Goal: Task Accomplishment & Management: Complete application form

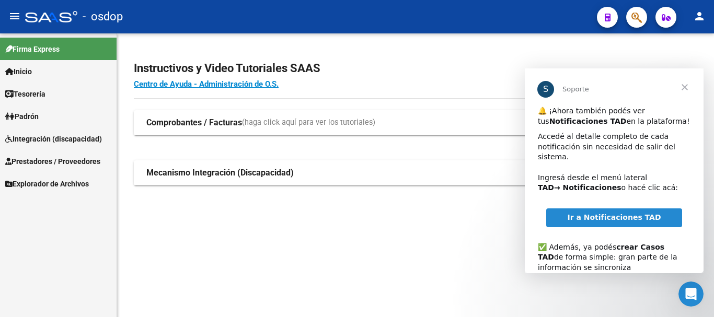
click at [687, 88] on span "Cerrar" at bounding box center [685, 87] width 38 height 38
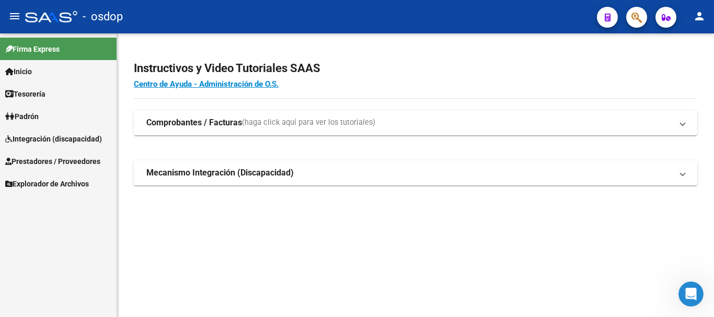
click at [54, 164] on span "Prestadores / Proveedores" at bounding box center [52, 161] width 95 height 11
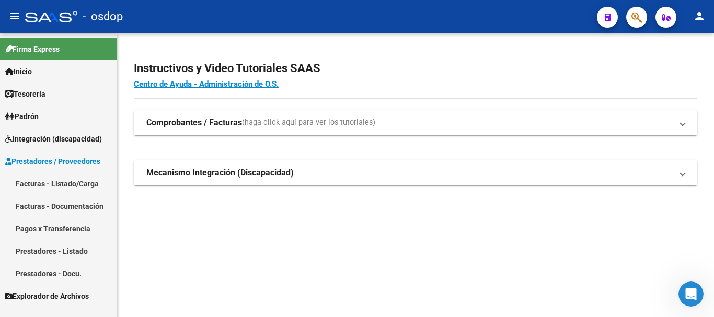
click at [51, 252] on link "Prestadores - Listado" at bounding box center [58, 251] width 117 height 22
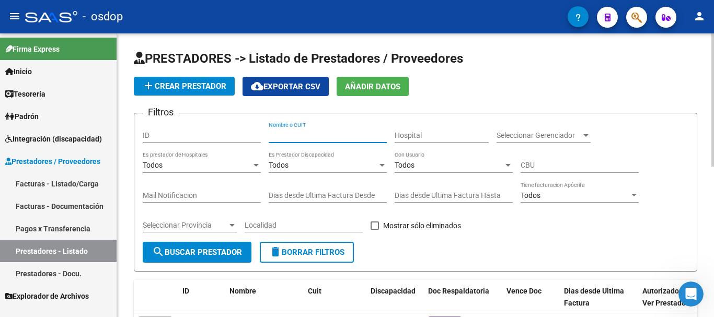
click at [281, 135] on input "Nombre o CUIT" at bounding box center [328, 135] width 118 height 9
type input "20230833754"
click at [217, 253] on span "search Buscar Prestador" at bounding box center [197, 252] width 90 height 9
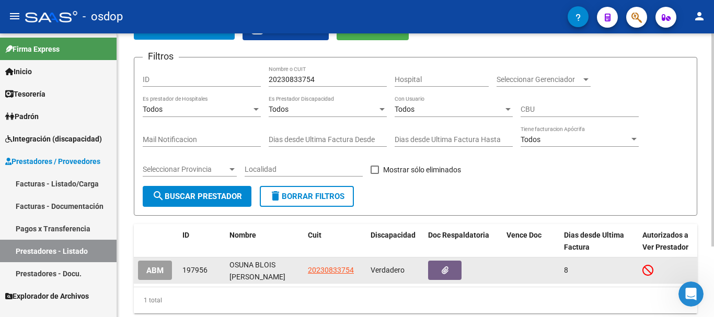
scroll to position [94, 0]
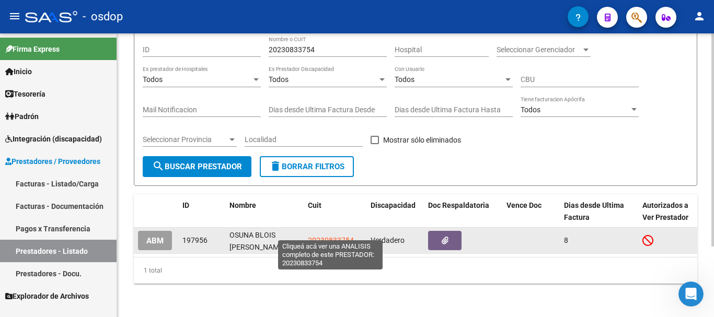
click at [324, 236] on span "20230833754" at bounding box center [331, 240] width 46 height 8
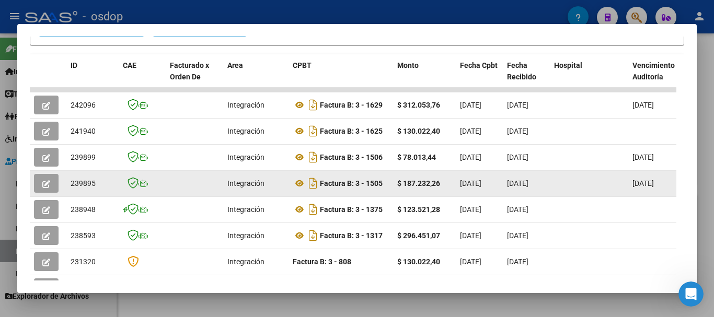
scroll to position [249, 0]
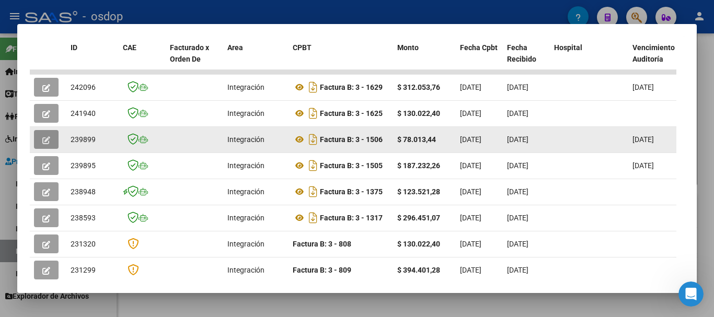
click at [44, 141] on icon "button" at bounding box center [46, 140] width 8 height 8
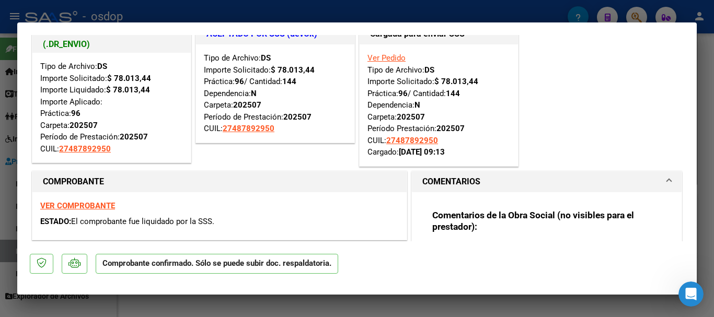
scroll to position [0, 0]
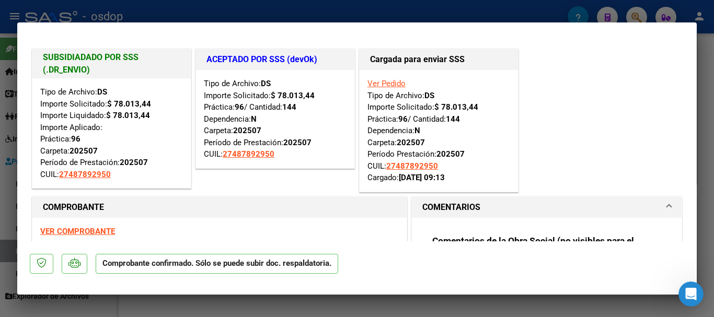
click at [82, 228] on strong "VER COMPROBANTE" at bounding box center [77, 231] width 75 height 9
type input "$ 0,00"
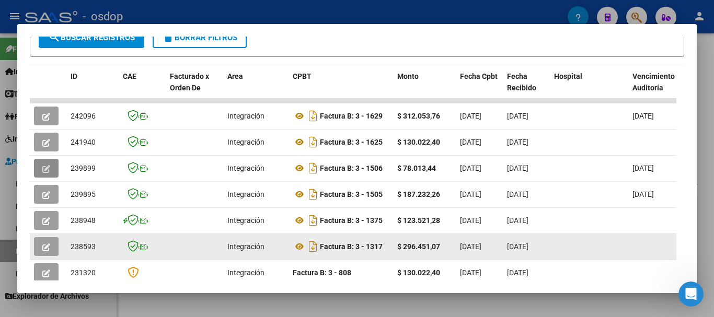
scroll to position [144, 0]
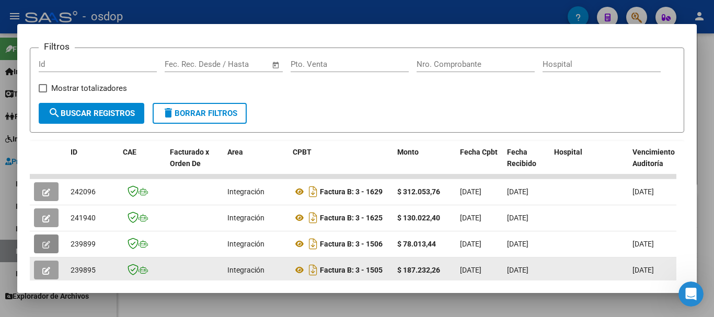
click at [47, 275] on icon "button" at bounding box center [46, 271] width 8 height 8
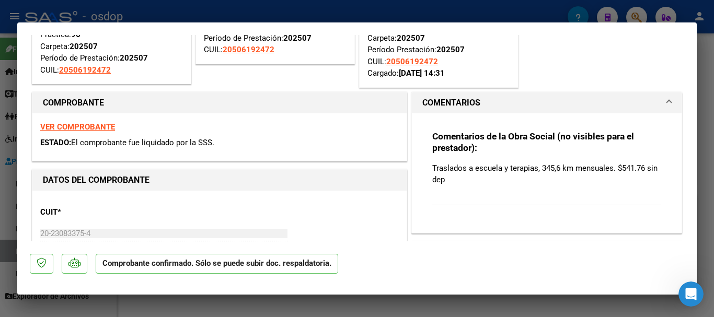
scroll to position [0, 0]
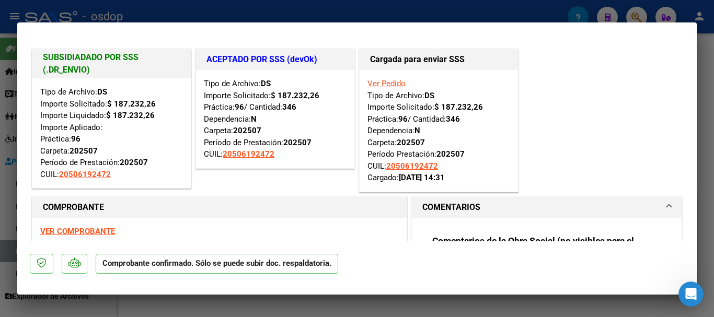
click at [89, 232] on strong "VER COMPROBANTE" at bounding box center [77, 231] width 75 height 9
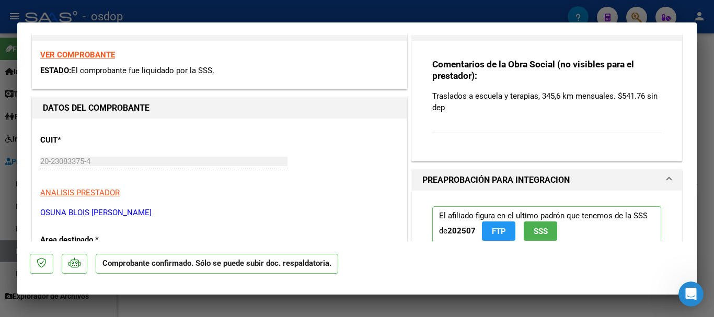
scroll to position [261, 0]
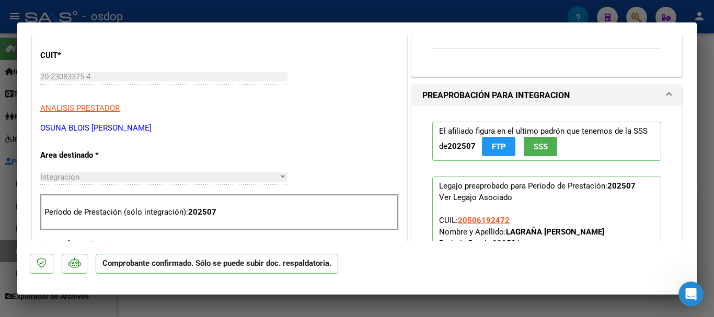
type input "$ 0,00"
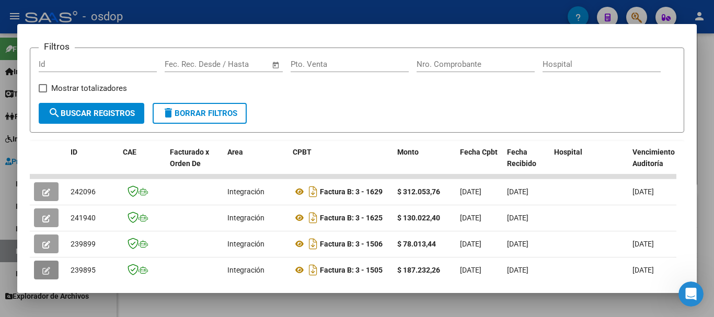
scroll to position [147, 0]
